Goal: Task Accomplishment & Management: Complete application form

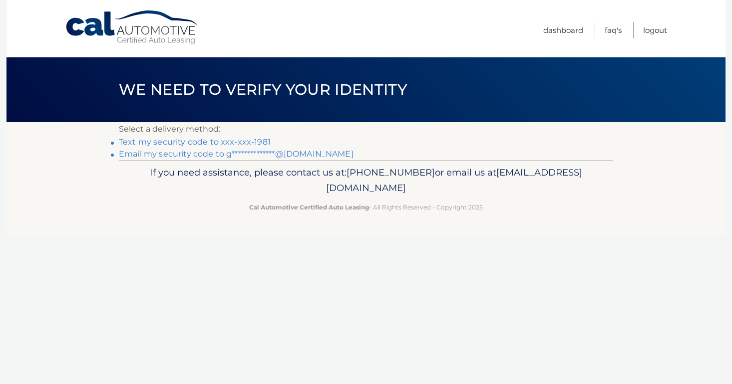
click at [257, 142] on link "Text my security code to xxx-xxx-1981" at bounding box center [195, 141] width 152 height 9
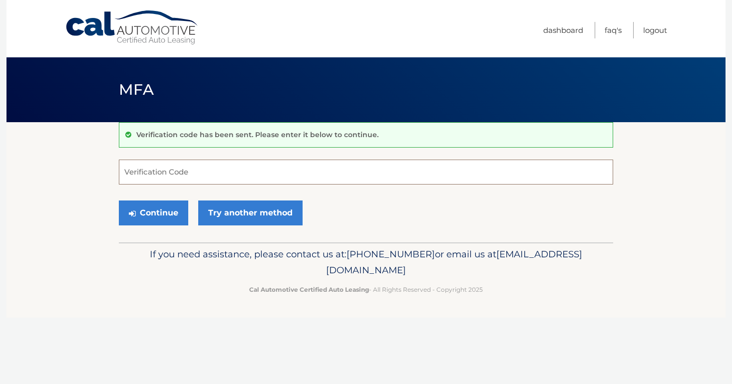
click at [208, 167] on input "Verification Code" at bounding box center [366, 172] width 494 height 25
click at [167, 172] on input "Verification Code" at bounding box center [366, 172] width 494 height 25
type input "593244"
click at [119, 201] on button "Continue" at bounding box center [153, 213] width 69 height 25
click at [149, 216] on button "Continue" at bounding box center [153, 213] width 69 height 25
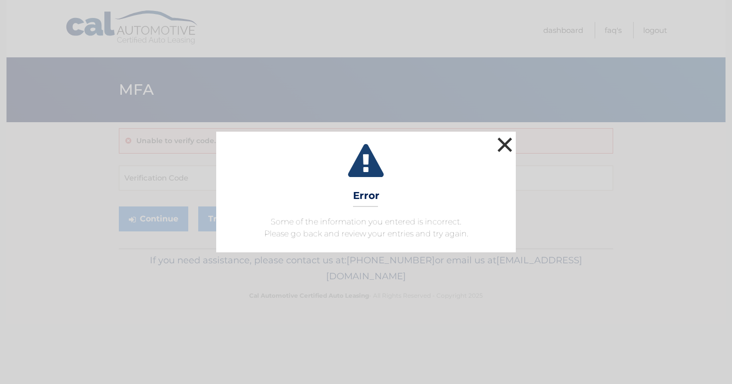
click at [505, 141] on button "×" at bounding box center [505, 145] width 20 height 20
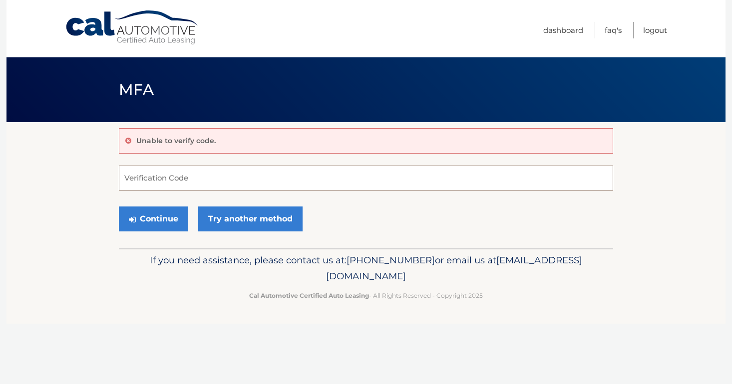
click at [162, 171] on input "Verification Code" at bounding box center [366, 178] width 494 height 25
type input "593244"
click at [129, 222] on icon "submit" at bounding box center [132, 220] width 7 height 8
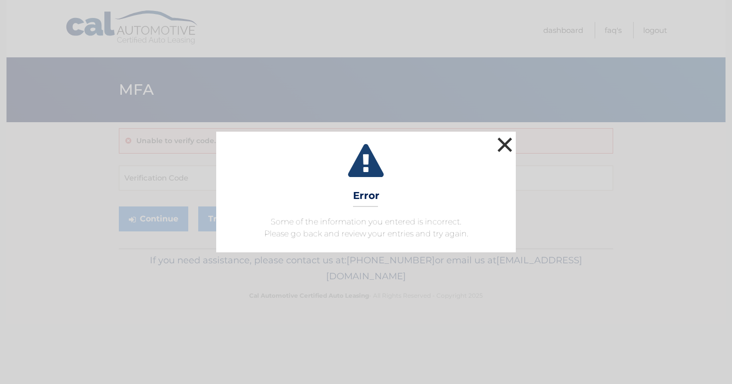
click at [503, 140] on button "×" at bounding box center [505, 145] width 20 height 20
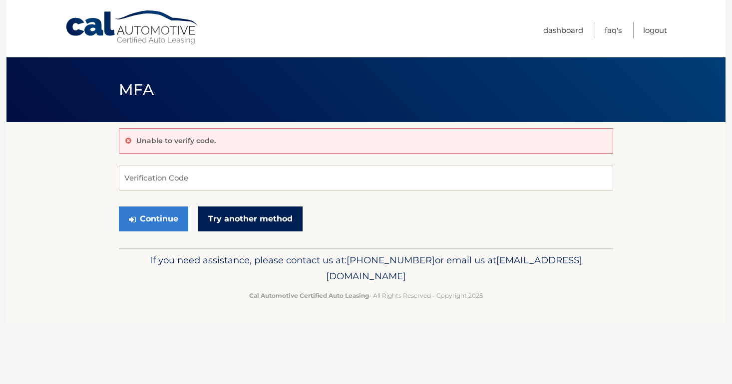
click at [256, 212] on link "Try another method" at bounding box center [250, 219] width 104 height 25
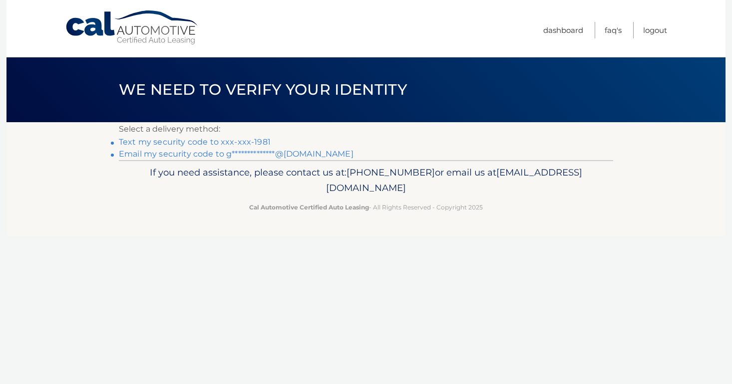
click at [164, 141] on link "Text my security code to xxx-xxx-1981" at bounding box center [195, 141] width 152 height 9
click at [142, 21] on link "Cal Automotive" at bounding box center [132, 27] width 135 height 35
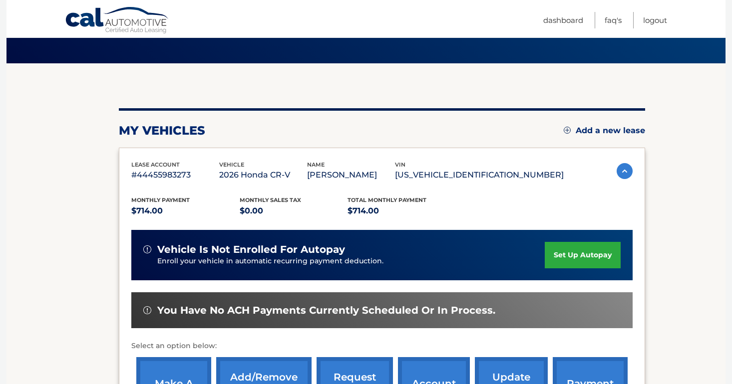
scroll to position [60, 0]
